Goal: Information Seeking & Learning: Learn about a topic

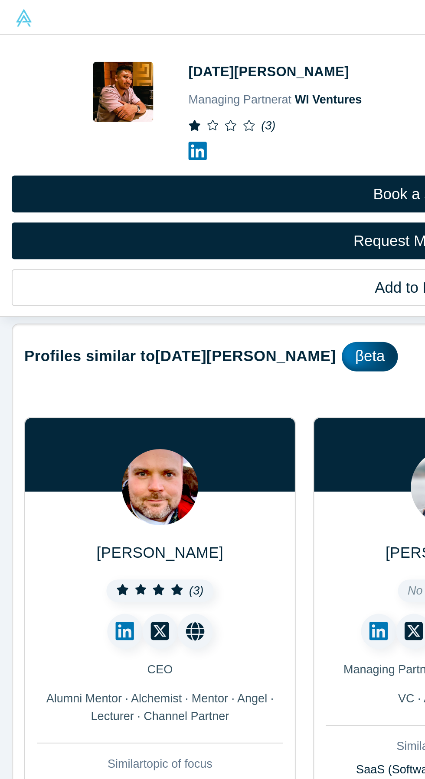
click at [101, 80] on icon at bounding box center [102, 79] width 10 height 10
